Goal: Task Accomplishment & Management: Use online tool/utility

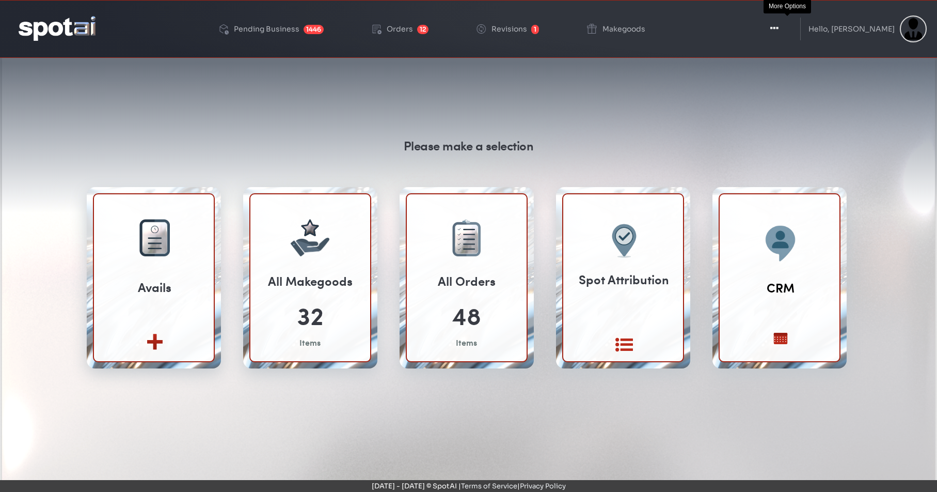
click at [779, 28] on icon "button" at bounding box center [774, 28] width 8 height 10
click at [779, 26] on icon "button" at bounding box center [774, 28] width 8 height 10
click at [280, 30] on div "Pending Business" at bounding box center [268, 28] width 66 height 7
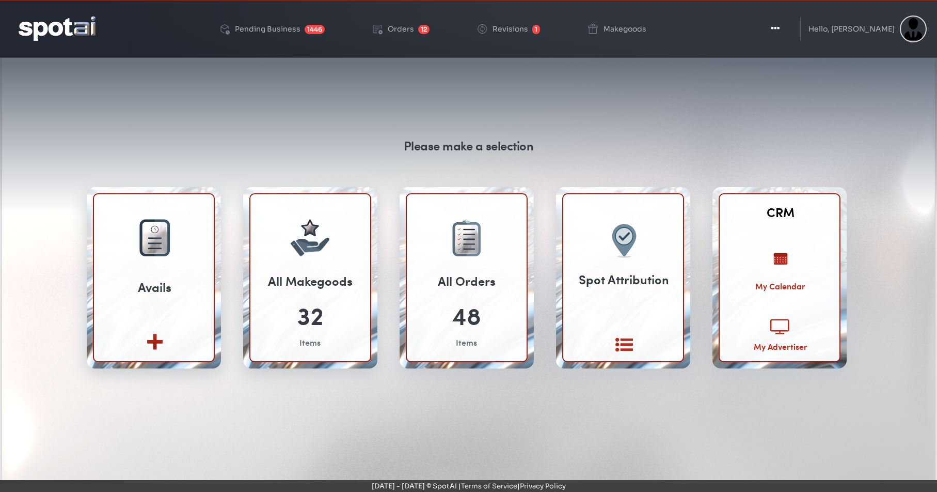
click at [782, 325] on icon at bounding box center [780, 327] width 20 height 18
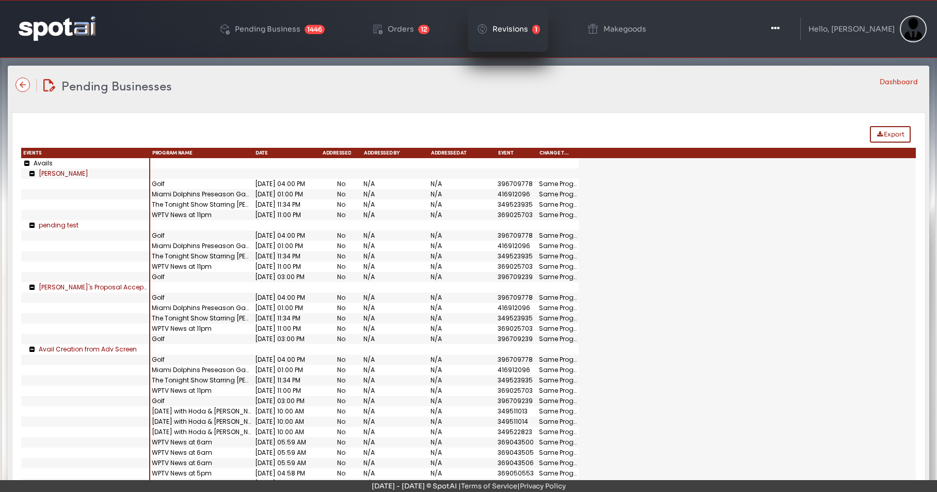
click at [527, 33] on div "Revisions" at bounding box center [511, 28] width 36 height 7
click at [23, 82] on img at bounding box center [22, 84] width 14 height 14
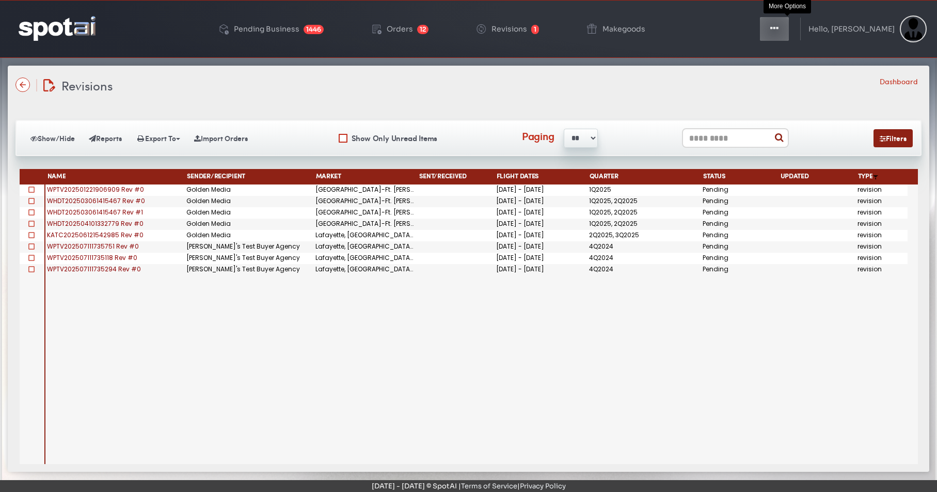
click at [779, 30] on icon "button" at bounding box center [774, 28] width 8 height 10
click at [23, 82] on img at bounding box center [22, 84] width 14 height 14
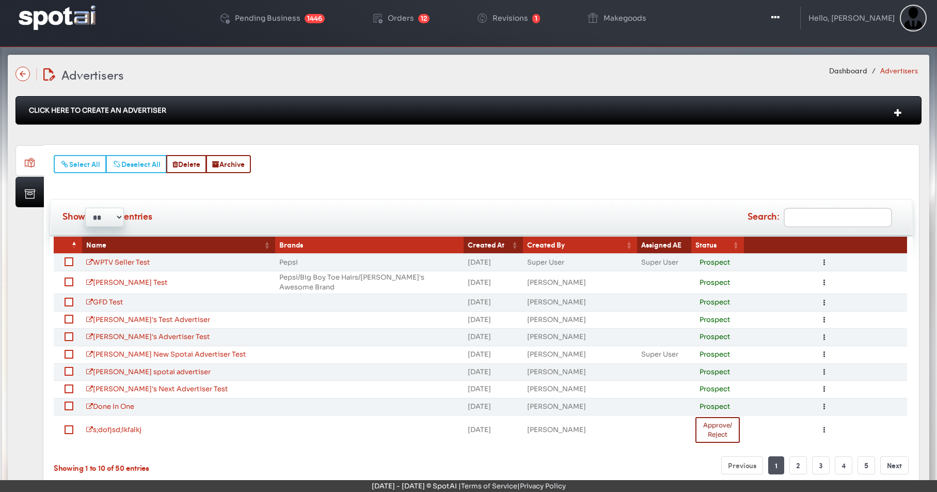
scroll to position [26, 0]
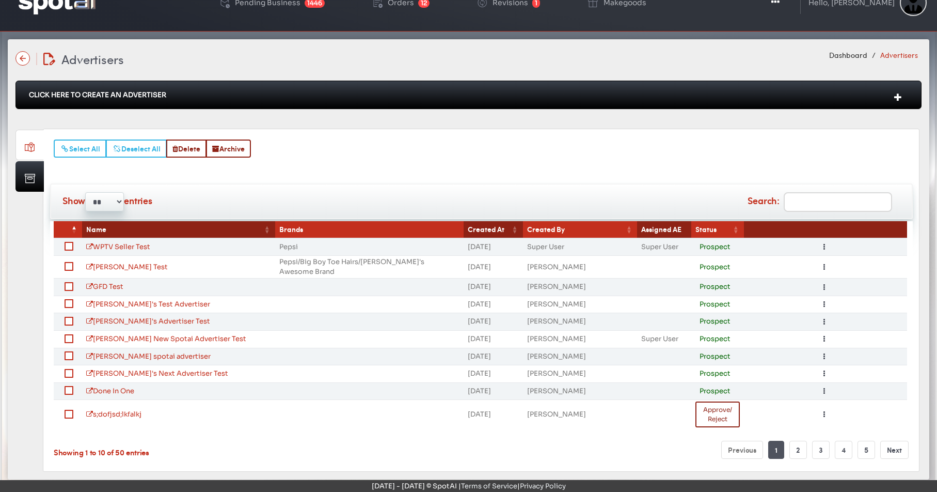
click at [795, 198] on input "Search:" at bounding box center [838, 202] width 108 height 20
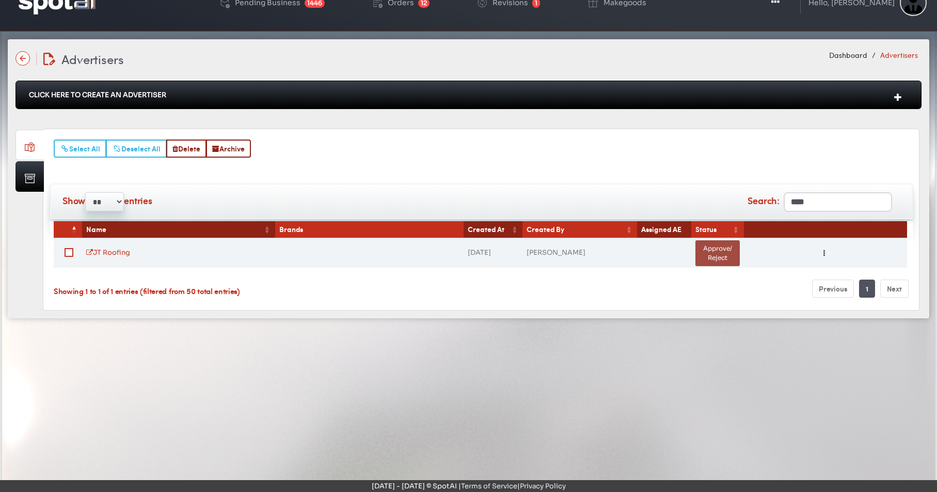
type input "****"
click at [723, 250] on button "Approve/ Reject" at bounding box center [718, 253] width 44 height 26
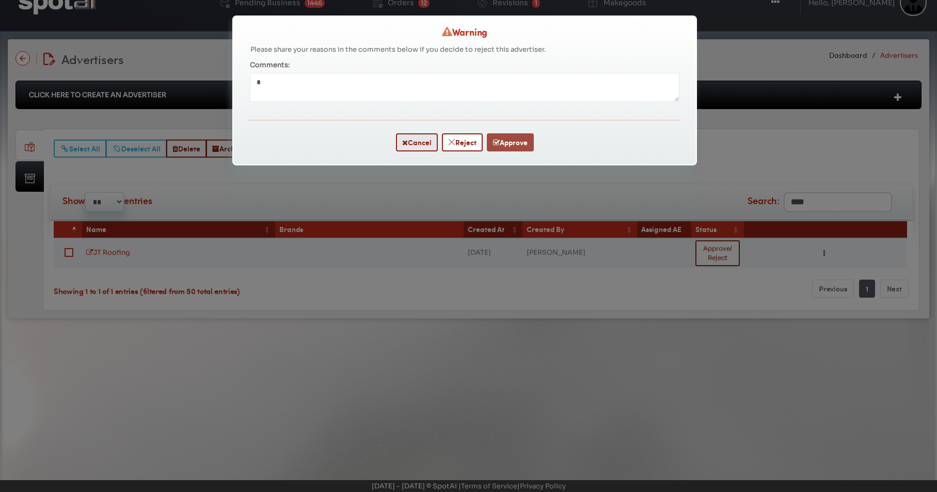
click at [522, 141] on button "Approve" at bounding box center [510, 142] width 47 height 18
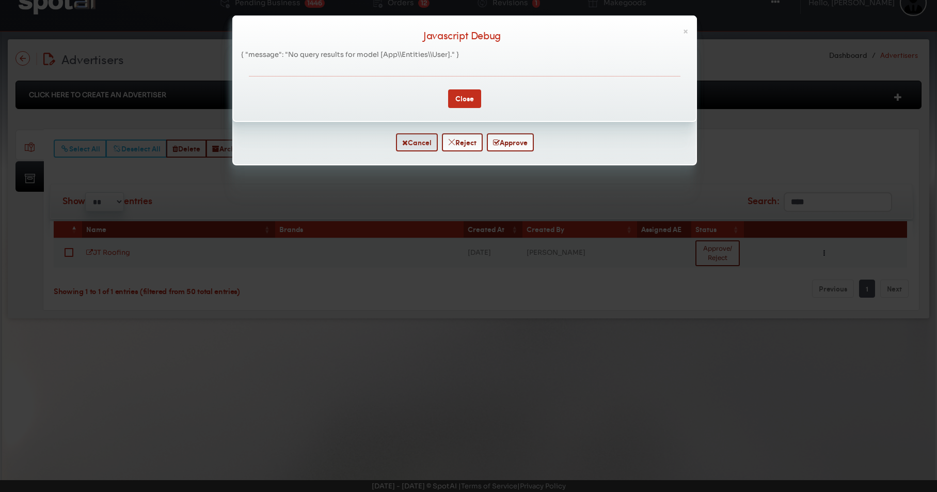
click at [418, 140] on div "× Javascript Debug { "message": "No query results for model [App\\Entities\\Use…" at bounding box center [468, 246] width 937 height 492
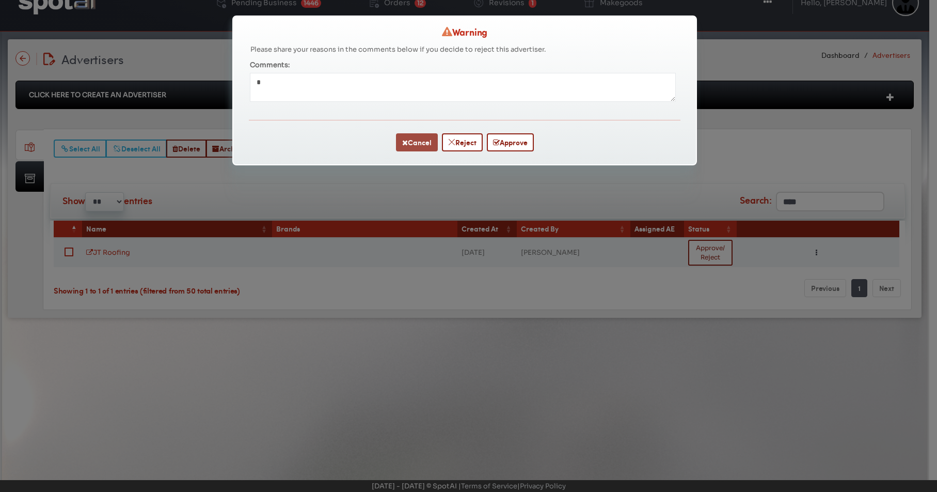
click at [419, 140] on button "Cancel" at bounding box center [417, 142] width 42 height 18
